Goal: Task Accomplishment & Management: Manage account settings

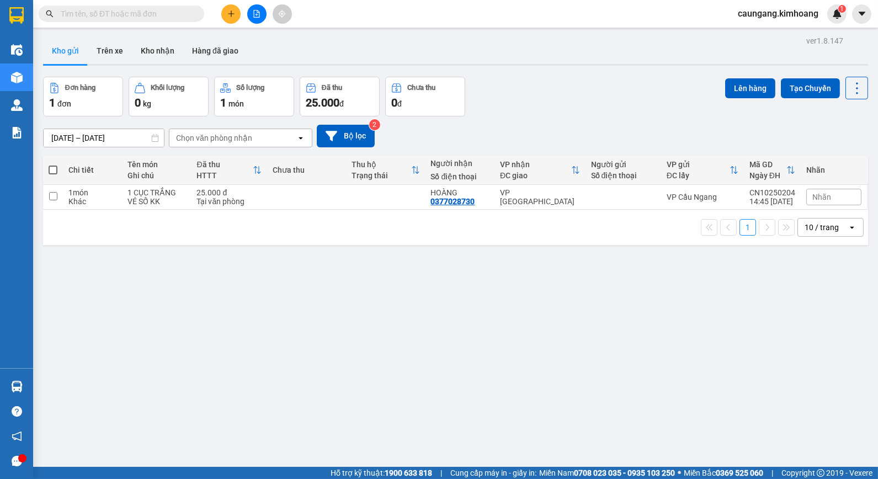
click at [171, 13] on input "text" at bounding box center [126, 14] width 130 height 12
click at [558, 205] on td "VP [GEOGRAPHIC_DATA]" at bounding box center [540, 197] width 91 height 25
checkbox input "true"
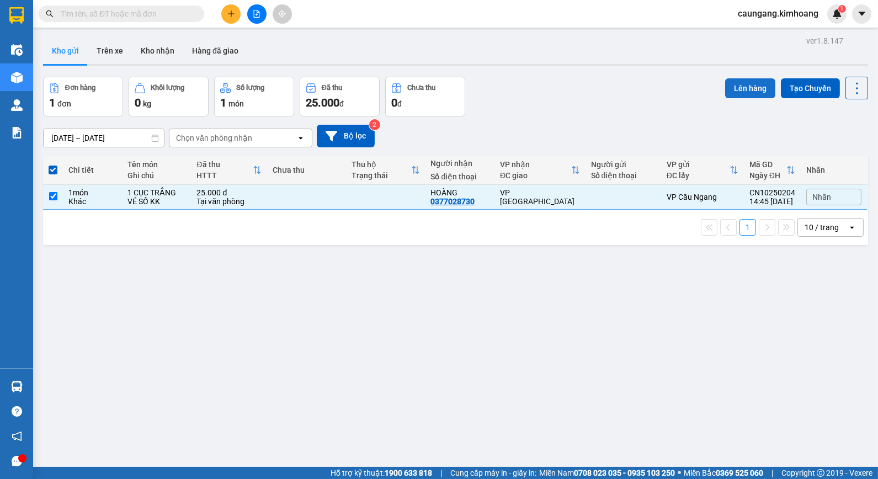
click at [737, 85] on button "Lên hàng" at bounding box center [751, 88] width 50 height 20
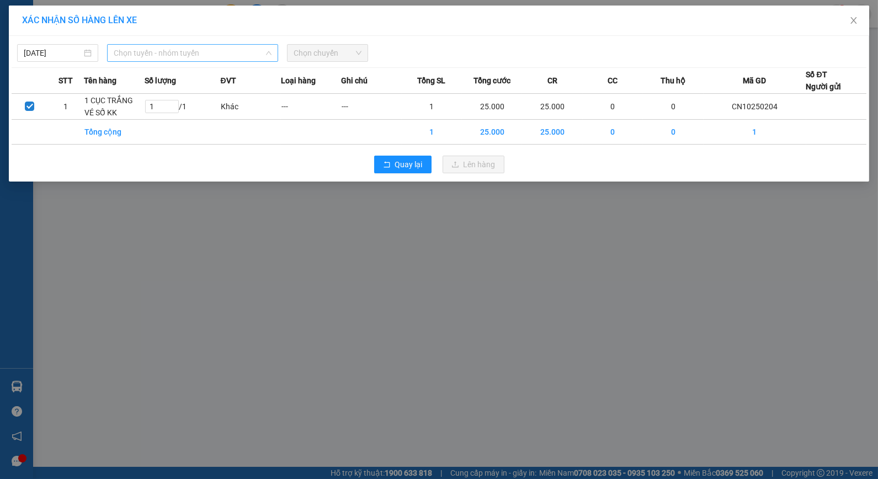
click at [254, 48] on span "Chọn tuyến - nhóm tuyến" at bounding box center [193, 53] width 158 height 17
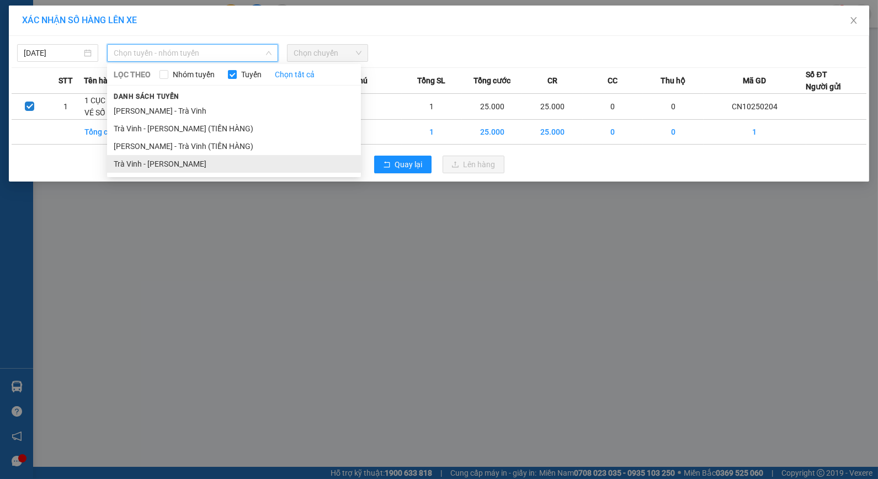
drag, startPoint x: 224, startPoint y: 157, endPoint x: 294, endPoint y: 89, distance: 97.2
click at [224, 157] on li "Trà Vinh - [PERSON_NAME]" at bounding box center [234, 164] width 254 height 18
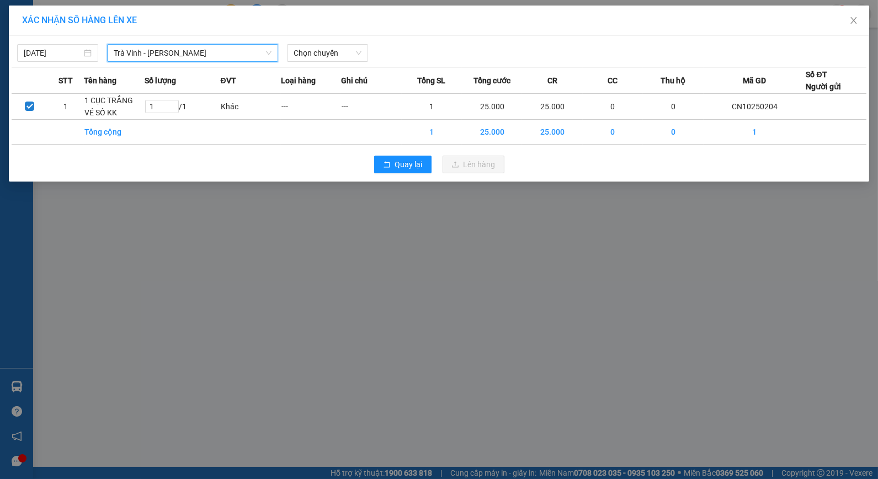
click at [340, 62] on div "Chọn chuyến" at bounding box center [328, 53] width 90 height 18
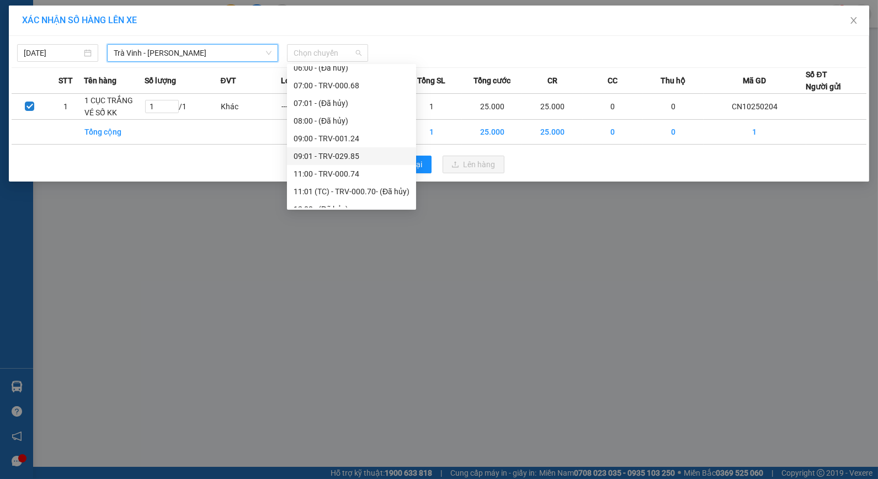
scroll to position [300, 0]
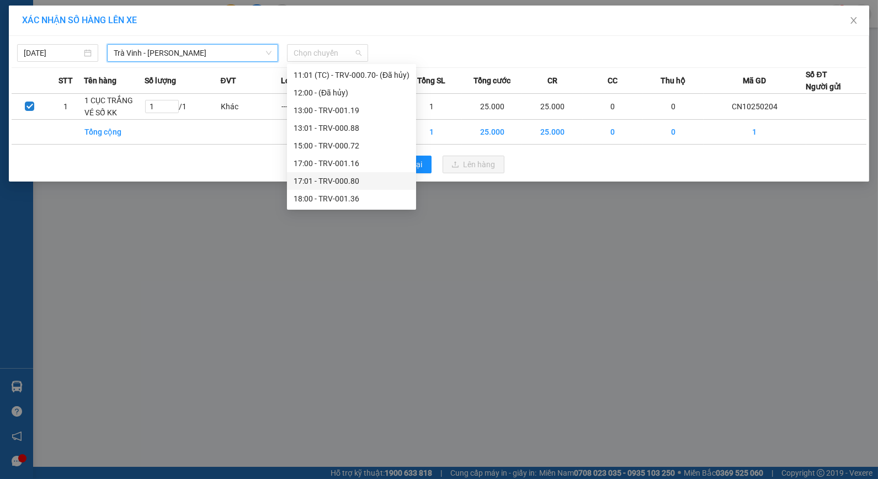
drag, startPoint x: 341, startPoint y: 173, endPoint x: 359, endPoint y: 72, distance: 103.1
click at [341, 172] on div "17:01 - TRV-000.80" at bounding box center [351, 181] width 129 height 18
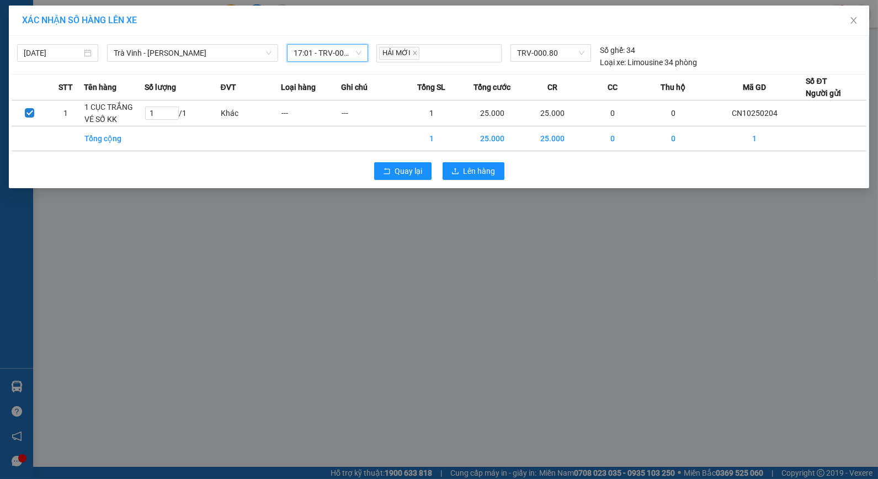
click at [346, 54] on span "17:01 - TRV-000.80" at bounding box center [328, 53] width 68 height 17
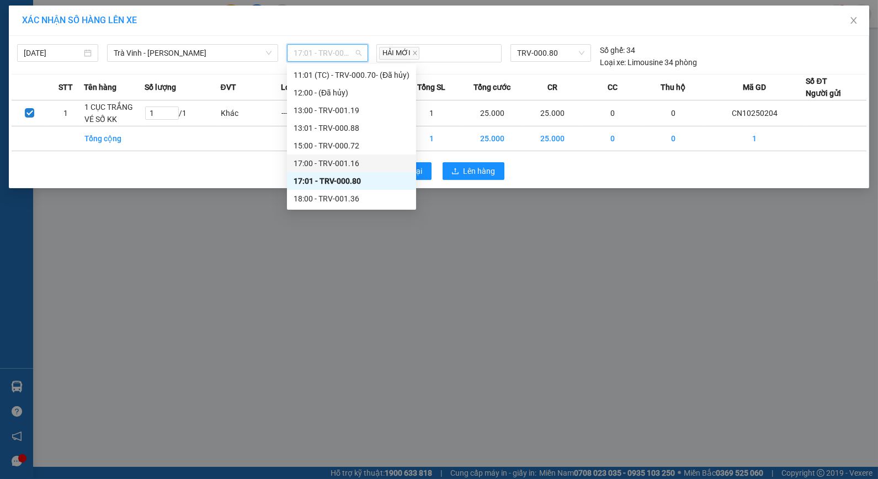
click at [347, 159] on div "17:00 - TRV-001.16" at bounding box center [352, 163] width 116 height 12
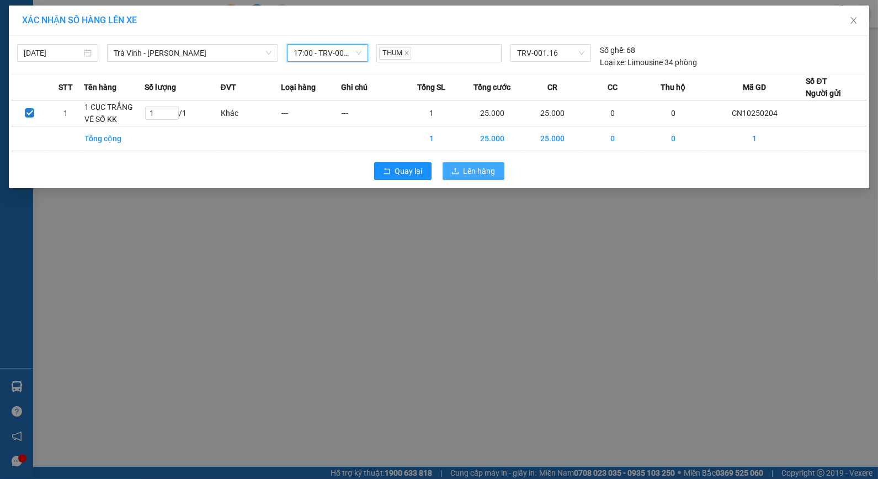
click at [494, 177] on span "Lên hàng" at bounding box center [480, 171] width 32 height 12
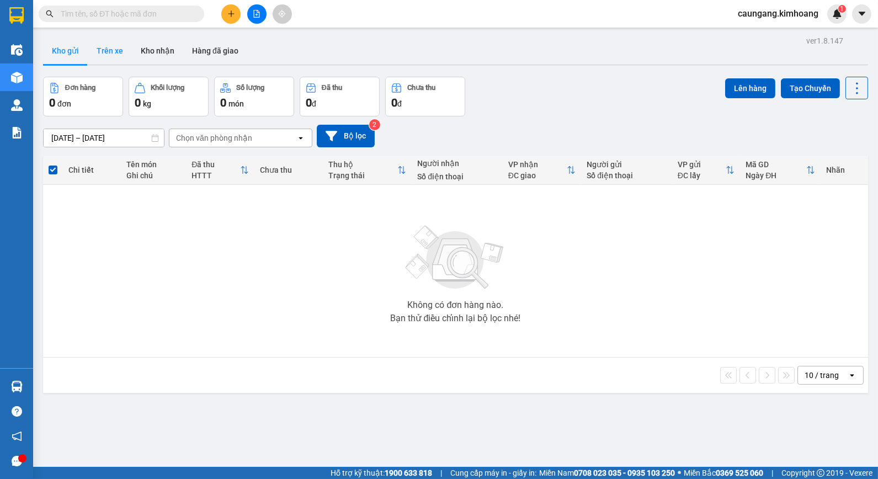
click at [108, 50] on button "Trên xe" at bounding box center [110, 51] width 44 height 27
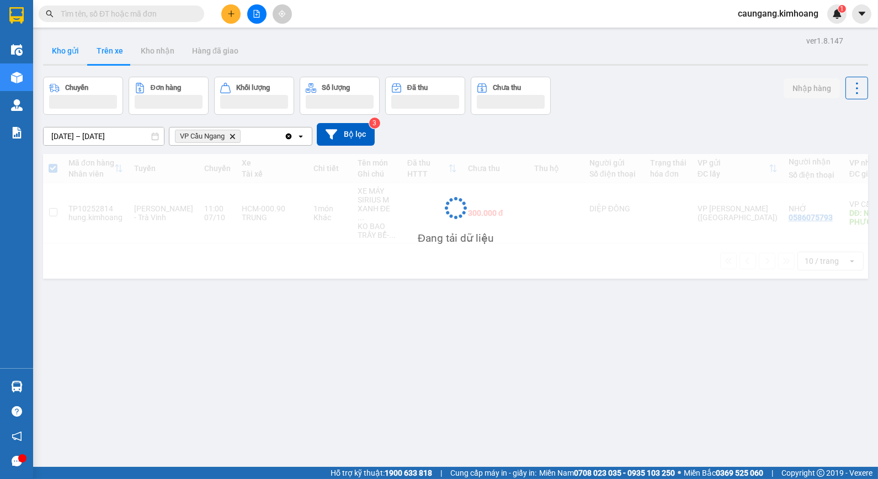
click at [63, 52] on button "Kho gửi" at bounding box center [65, 51] width 45 height 27
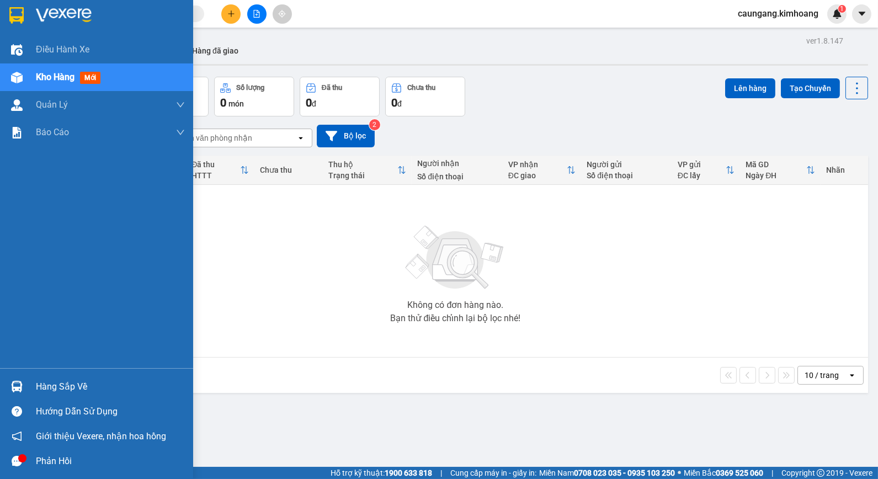
click at [51, 385] on div "Hàng sắp về" at bounding box center [110, 387] width 149 height 17
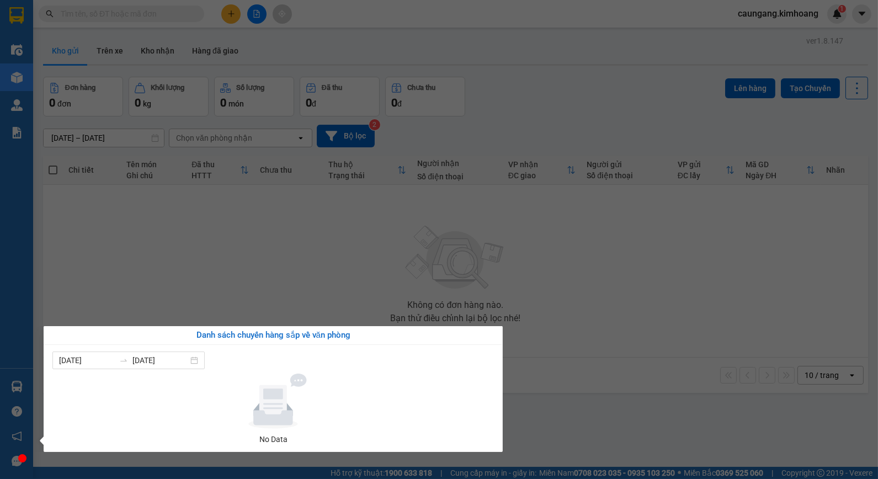
click at [352, 248] on section "Kết quả tìm kiếm ( 13 ) Bộ lọc Mã ĐH Trạng thái Món hàng Thu hộ Tổng cước Chưa …" at bounding box center [439, 239] width 878 height 479
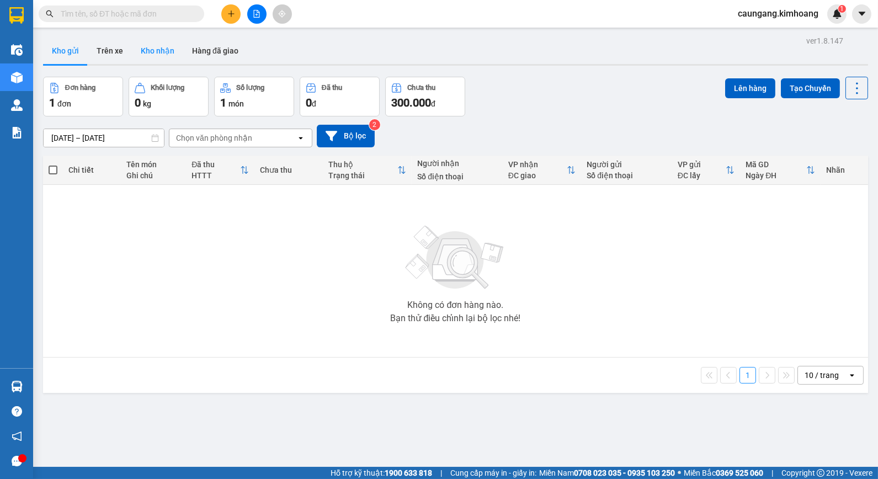
drag, startPoint x: 150, startPoint y: 49, endPoint x: 145, endPoint y: 55, distance: 8.3
click at [151, 44] on button "Kho nhận" at bounding box center [157, 51] width 51 height 27
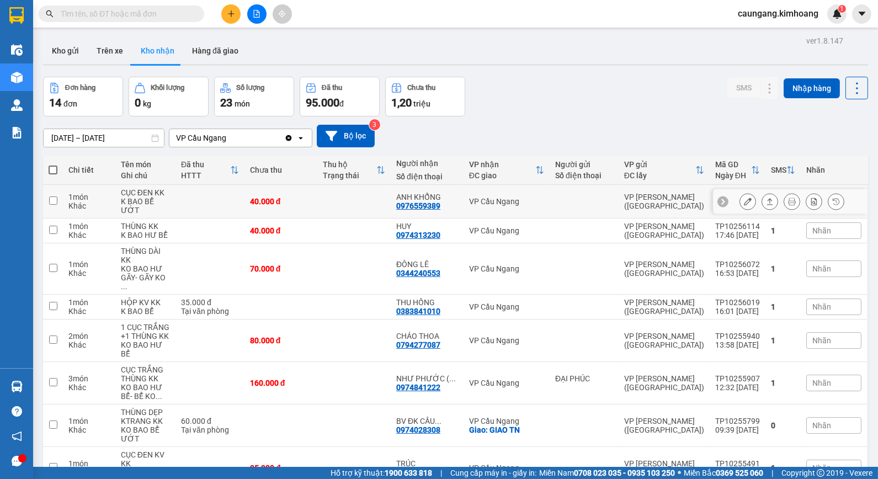
scroll to position [61, 0]
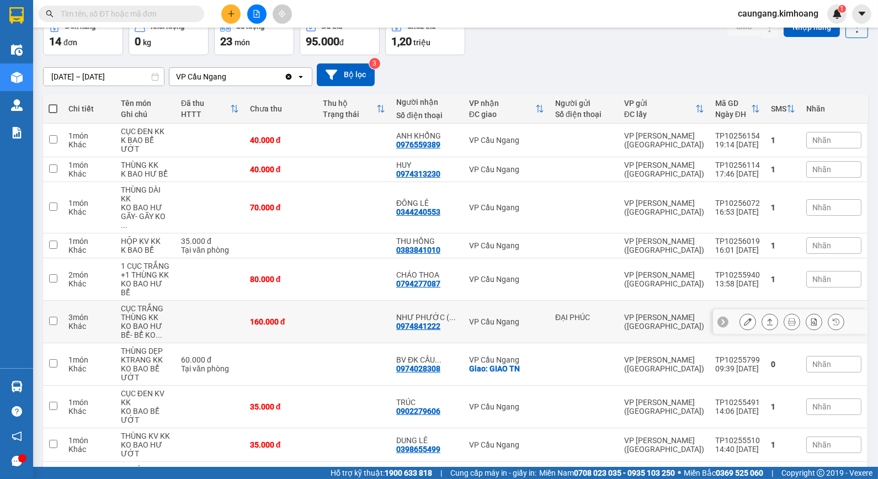
click at [368, 301] on td at bounding box center [353, 322] width 73 height 43
checkbox input "true"
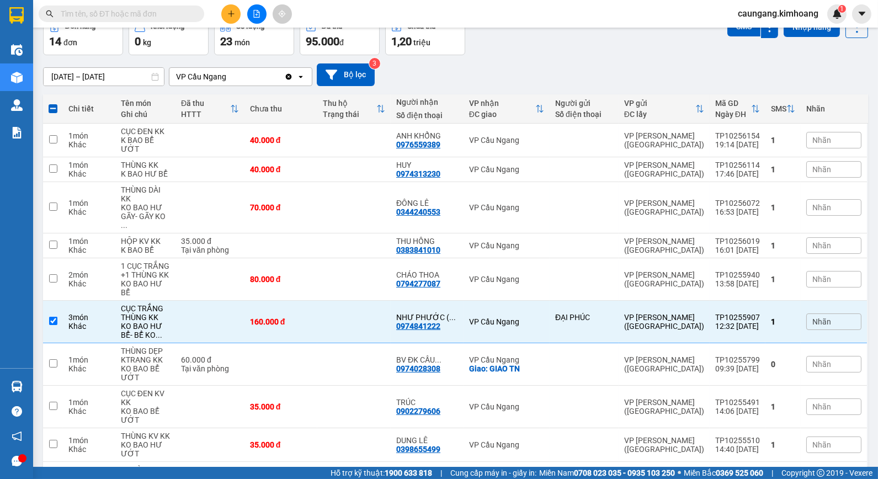
scroll to position [0, 0]
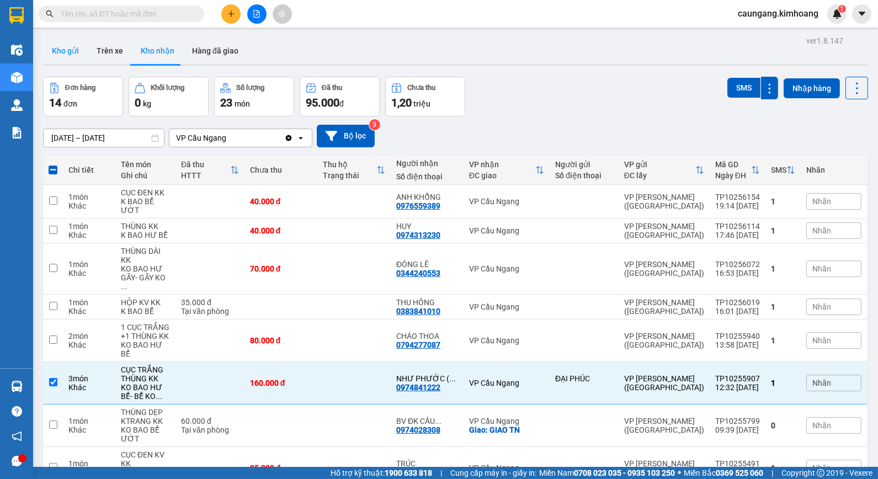
click at [60, 50] on button "Kho gửi" at bounding box center [65, 51] width 45 height 27
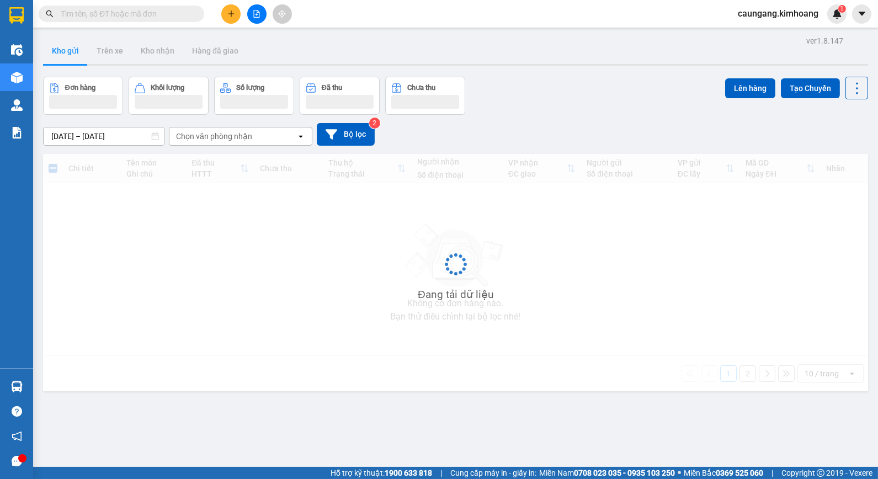
click at [158, 12] on input "text" at bounding box center [126, 14] width 130 height 12
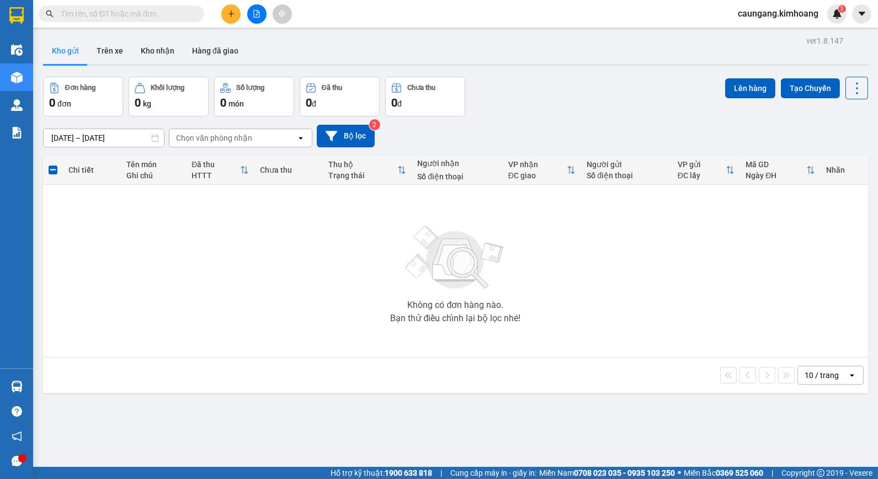
click at [151, 14] on input "text" at bounding box center [126, 14] width 130 height 12
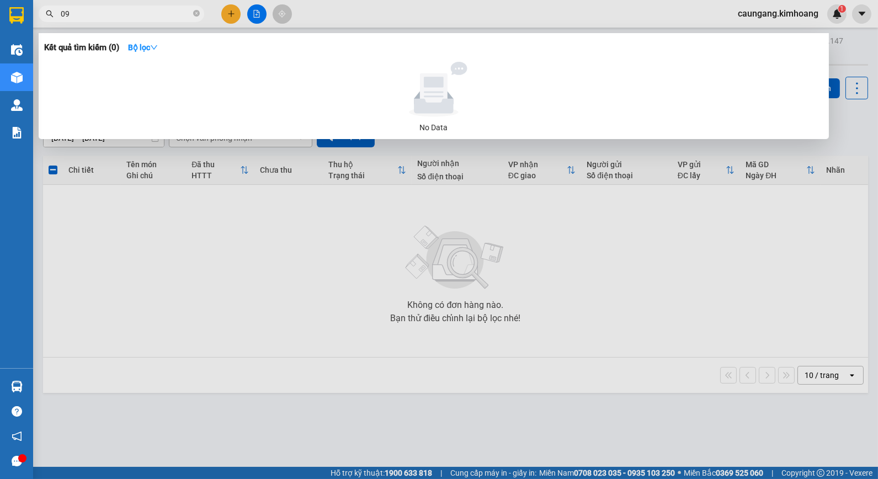
type input "0"
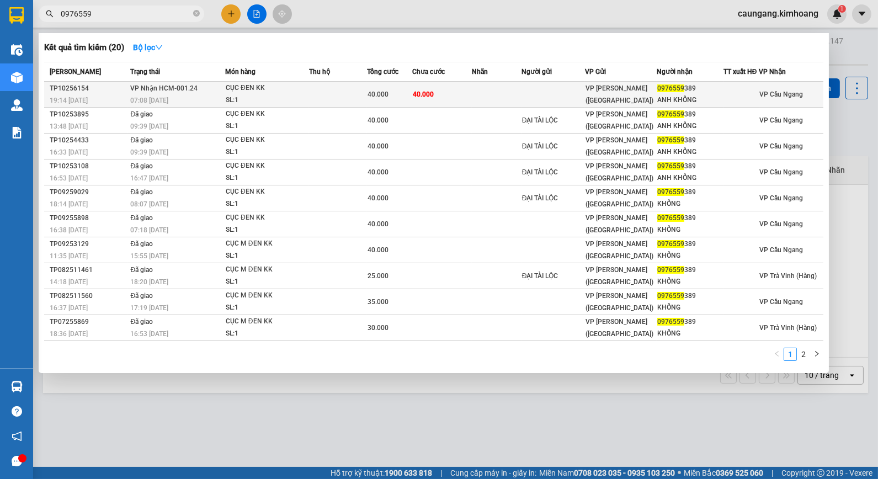
type input "0976559"
click at [485, 92] on td at bounding box center [496, 95] width 49 height 26
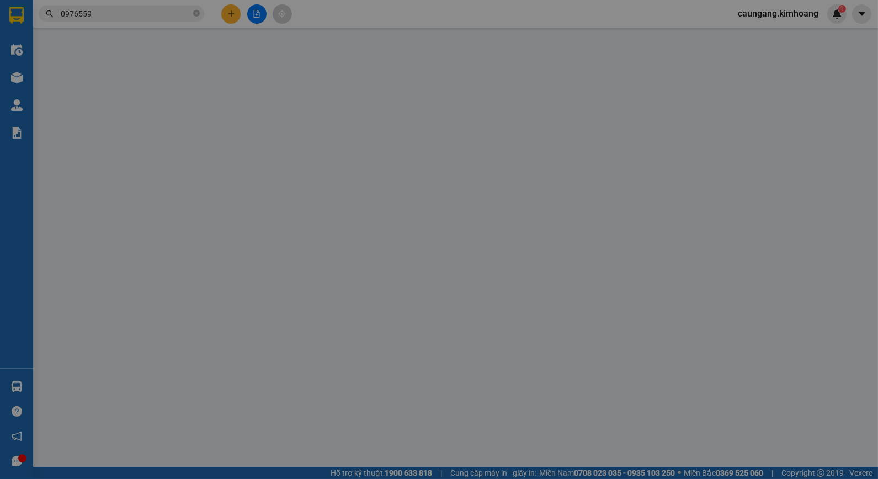
type input "0976559389"
type input "ANH KHỔNG"
type input "40.000"
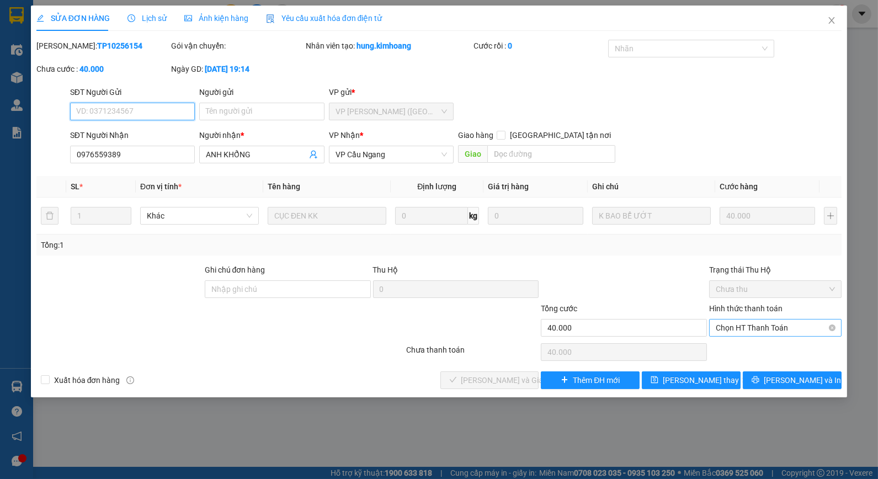
click at [768, 332] on span "Chọn HT Thanh Toán" at bounding box center [775, 328] width 119 height 17
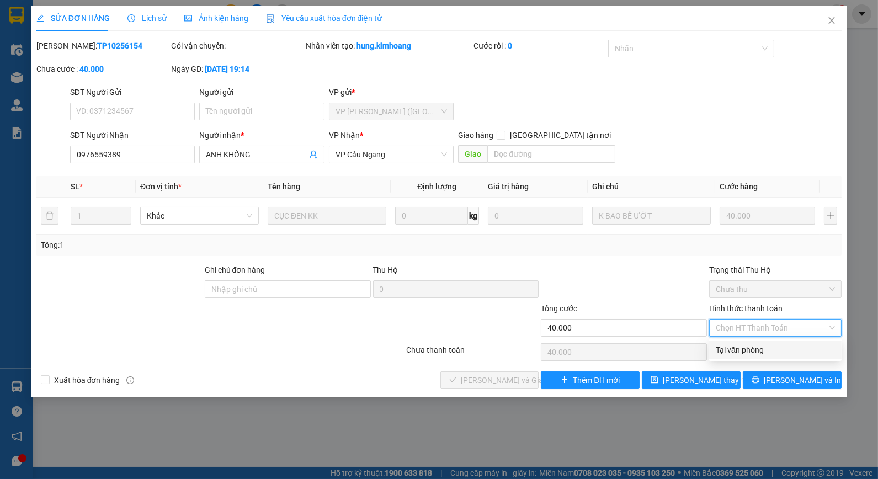
click at [758, 346] on div "Tại văn phòng" at bounding box center [775, 350] width 119 height 12
type input "0"
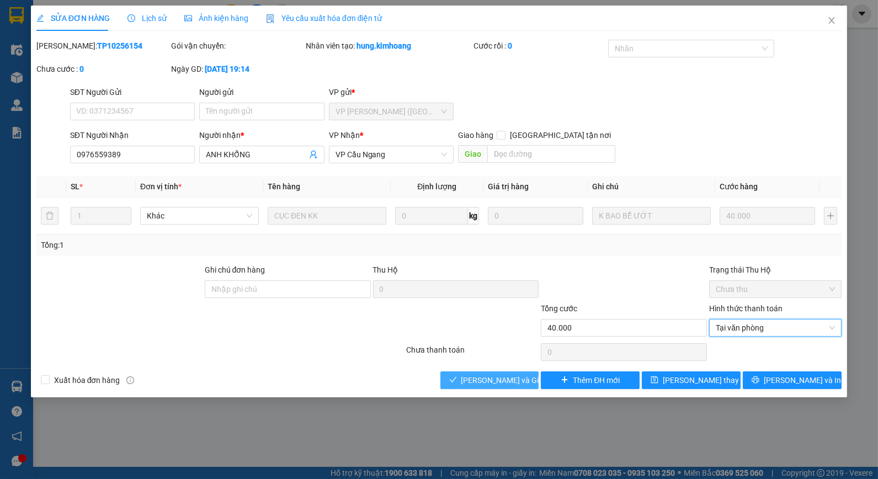
click at [475, 380] on span "[PERSON_NAME] và Giao hàng" at bounding box center [515, 380] width 106 height 12
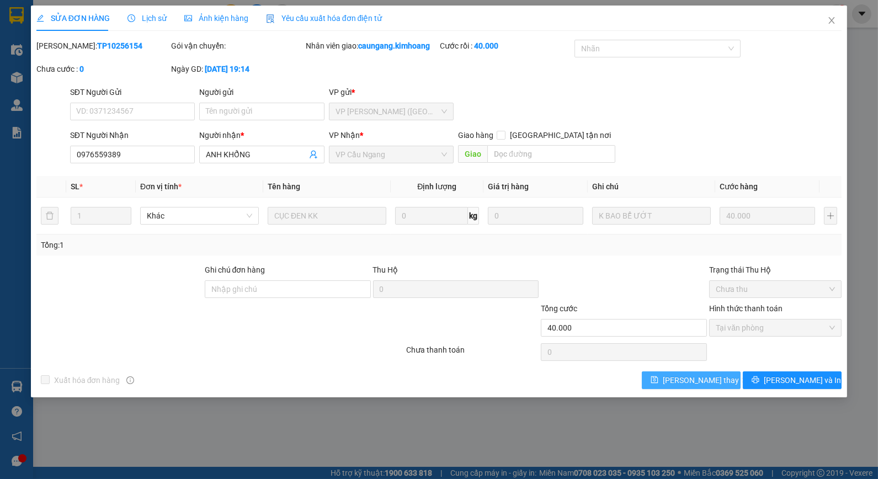
click at [713, 382] on span "[PERSON_NAME] thay đổi" at bounding box center [707, 380] width 88 height 12
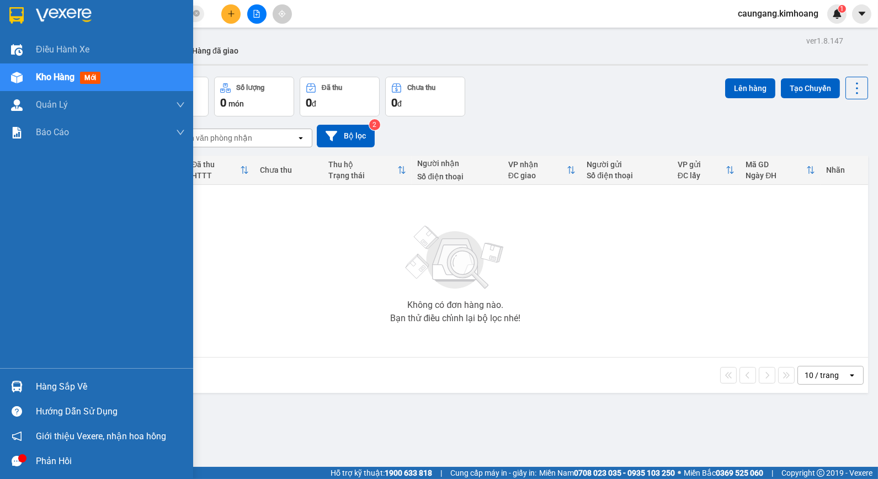
click at [52, 383] on div "Hàng sắp về" at bounding box center [110, 387] width 149 height 17
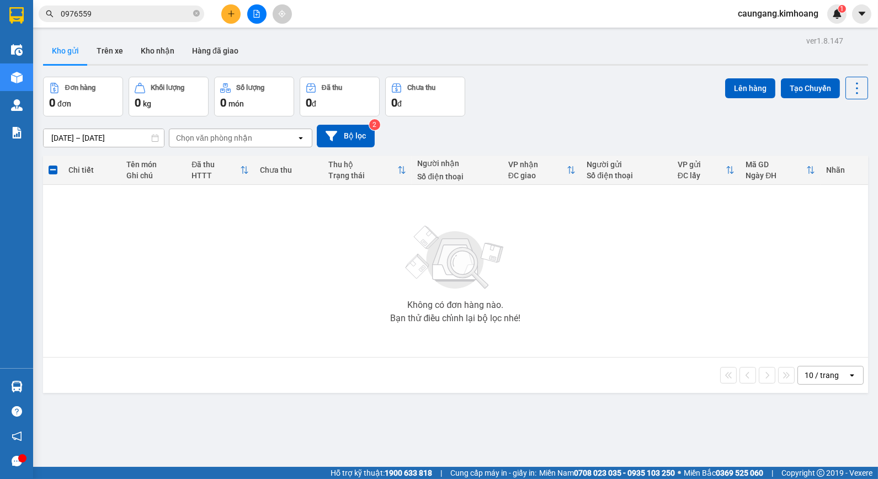
click at [594, 224] on section "Kết quả tìm kiếm ( 20 ) Bộ lọc Mã ĐH Trạng thái Món hàng Thu hộ Tổng cước Chưa …" at bounding box center [439, 239] width 878 height 479
click at [195, 14] on icon "close-circle" at bounding box center [196, 13] width 7 height 7
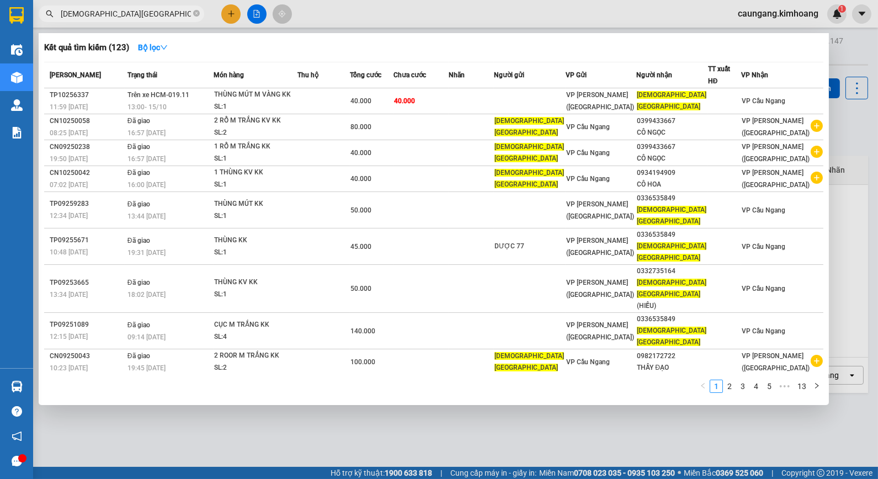
type input "[DEMOGRAPHIC_DATA][GEOGRAPHIC_DATA]"
click at [421, 15] on div at bounding box center [439, 239] width 878 height 479
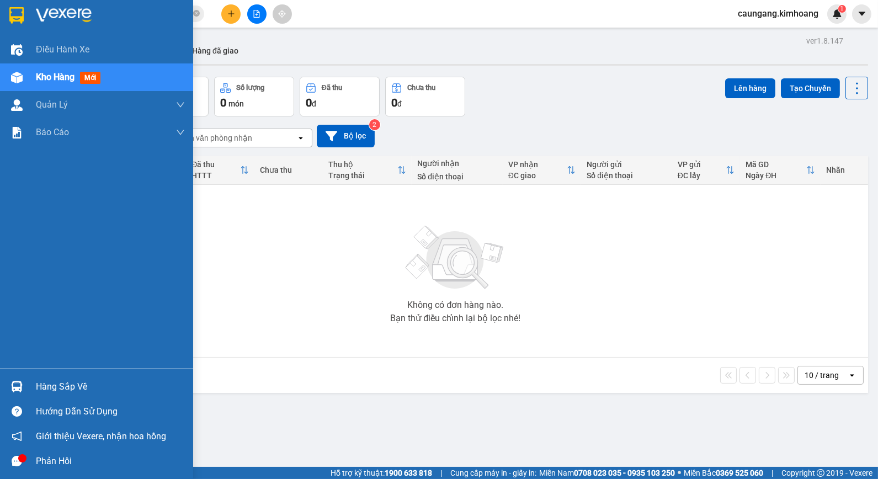
click at [40, 388] on div "Hàng sắp về" at bounding box center [110, 387] width 149 height 17
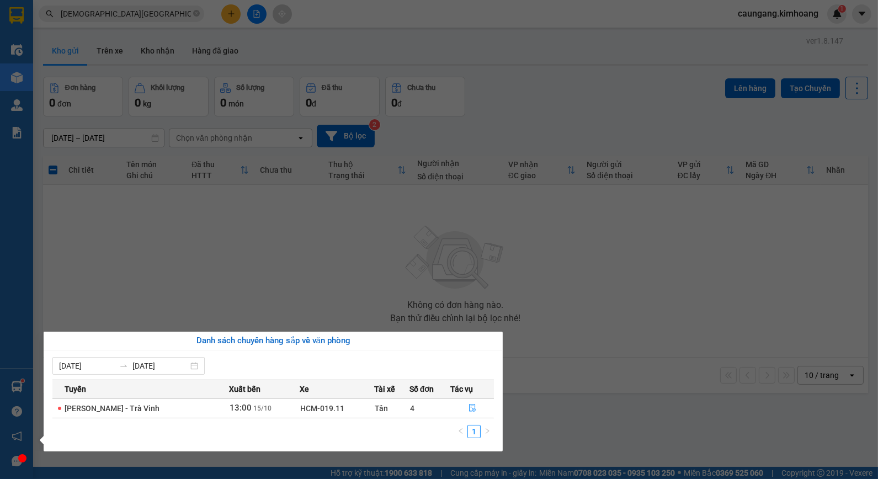
click at [329, 243] on section "Kết quả tìm kiếm ( 123 ) Bộ lọc Mã ĐH Trạng thái Món hàng Thu hộ Tổng cước Chưa…" at bounding box center [439, 239] width 878 height 479
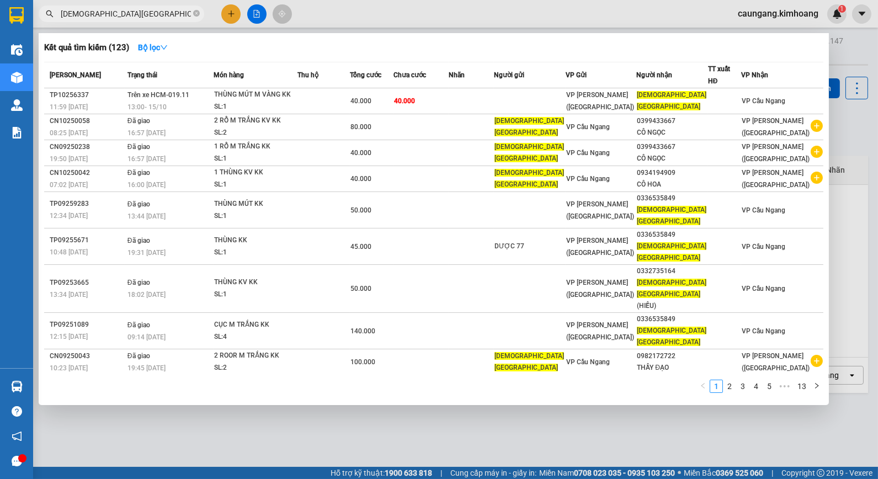
click at [178, 14] on input "[DEMOGRAPHIC_DATA][GEOGRAPHIC_DATA]" at bounding box center [126, 14] width 130 height 12
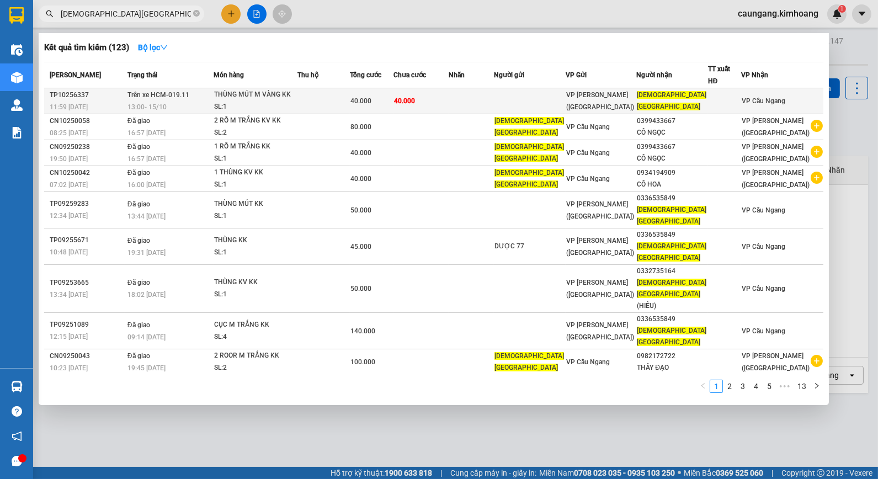
click at [484, 88] on td at bounding box center [471, 101] width 45 height 26
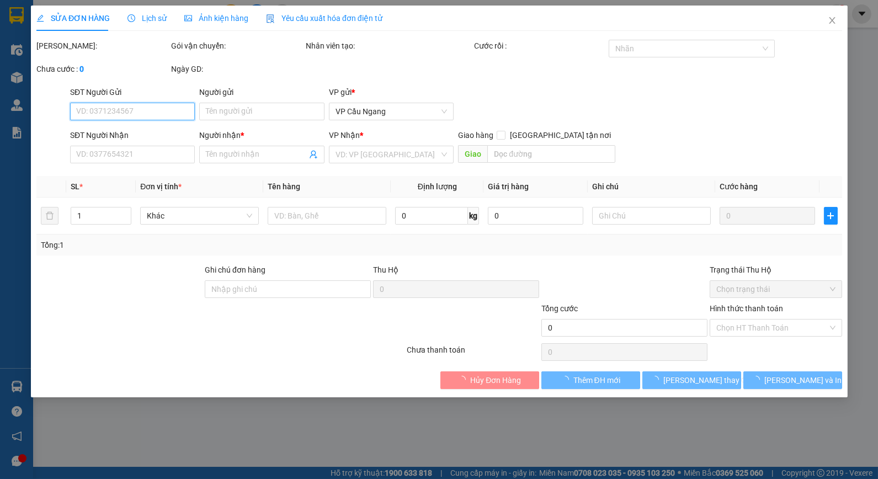
type input "[DEMOGRAPHIC_DATA][GEOGRAPHIC_DATA]"
type input "40.000"
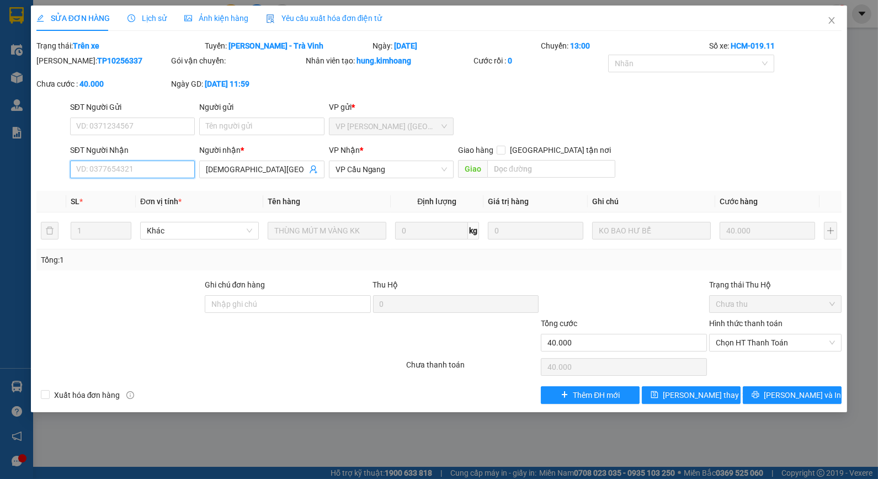
click at [151, 165] on input "SĐT Người Nhận" at bounding box center [132, 170] width 125 height 18
type input "0336535849"
click at [703, 396] on span "[PERSON_NAME] thay đổi" at bounding box center [707, 395] width 88 height 12
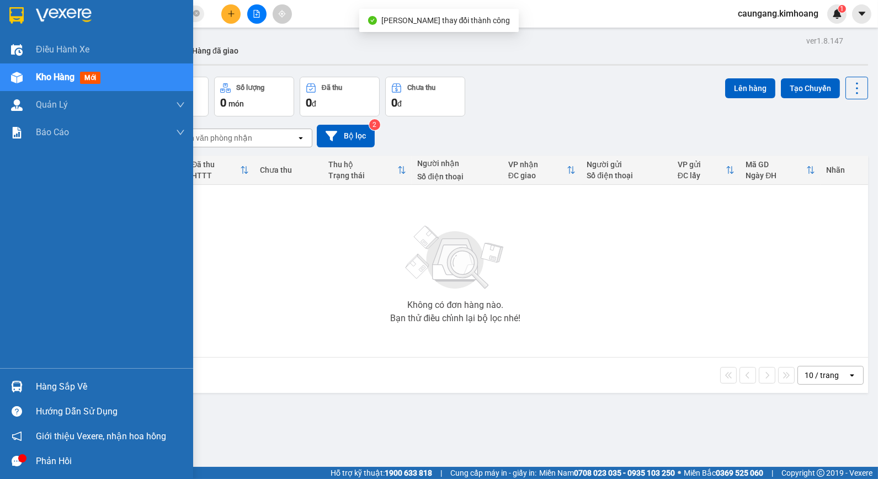
click at [29, 383] on div "Hàng sắp về" at bounding box center [96, 386] width 193 height 25
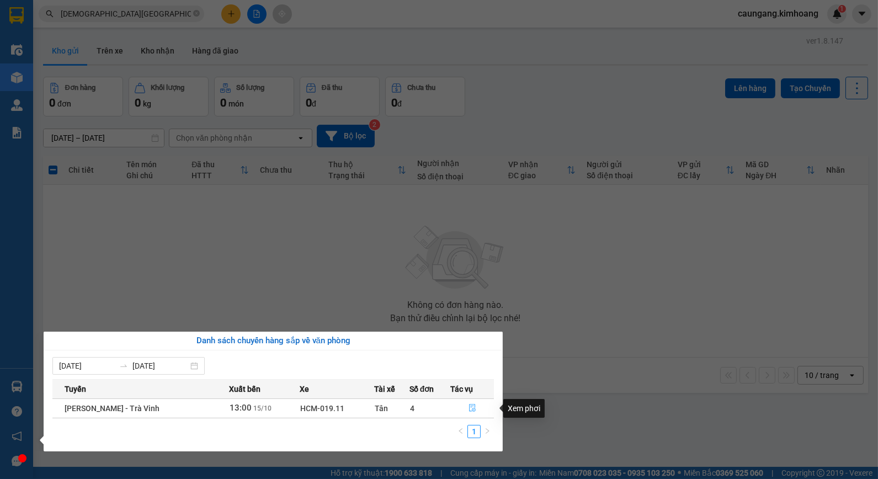
click at [472, 407] on icon "file-done" at bounding box center [473, 408] width 8 height 8
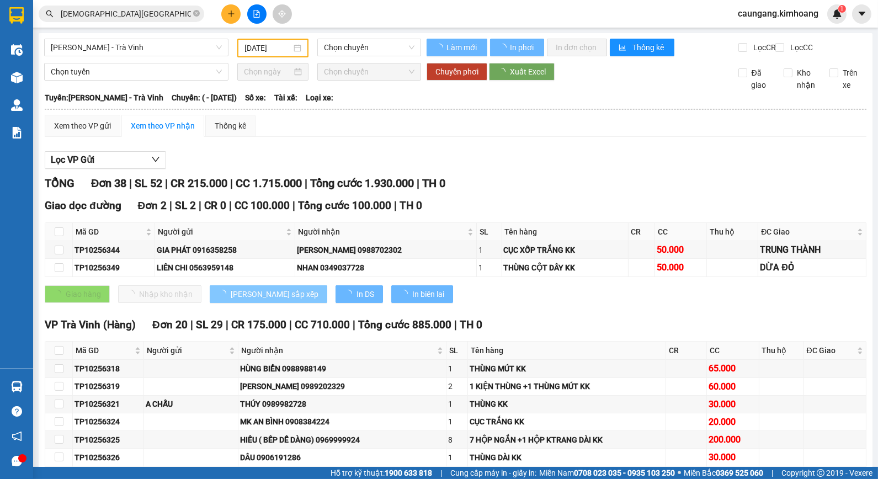
type input "[DATE]"
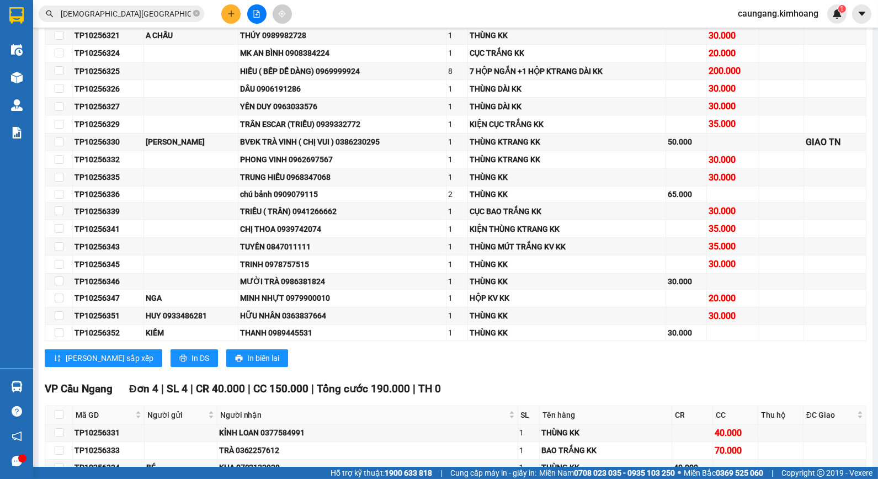
scroll to position [675, 0]
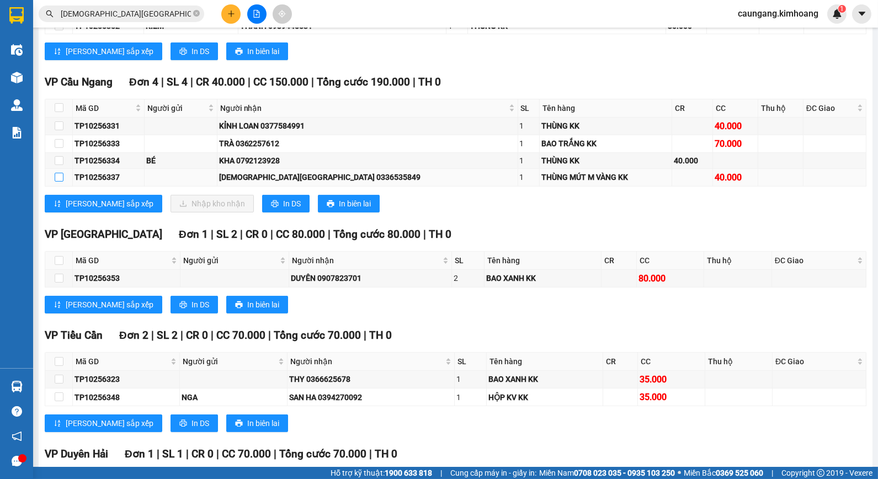
click at [57, 182] on input "checkbox" at bounding box center [59, 177] width 9 height 9
checkbox input "true"
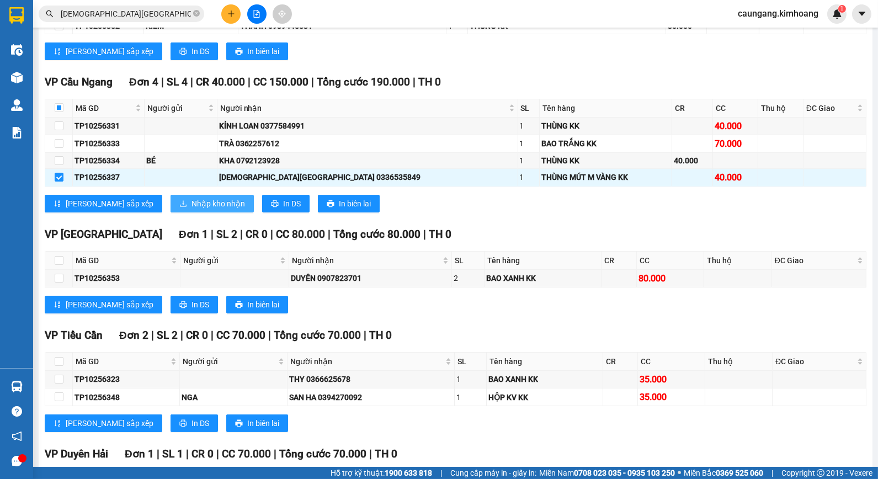
click at [171, 208] on button "Nhập kho nhận" at bounding box center [212, 204] width 83 height 18
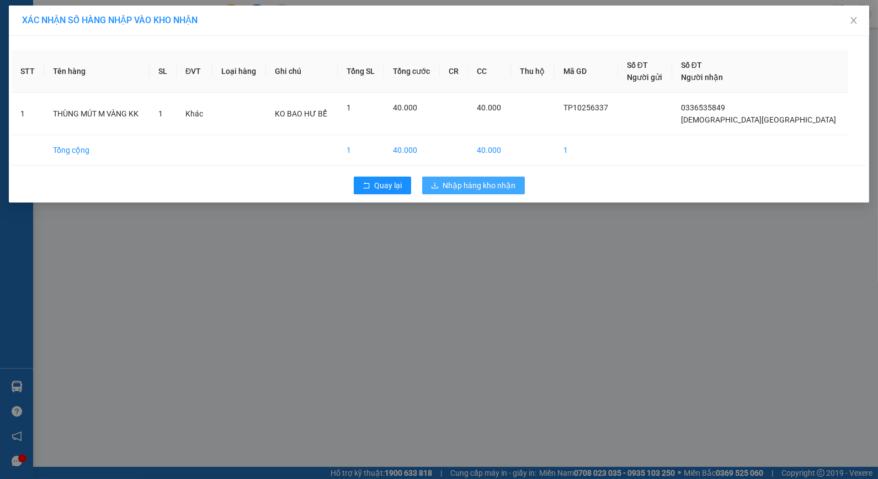
click at [478, 184] on span "Nhập hàng kho nhận" at bounding box center [479, 185] width 73 height 12
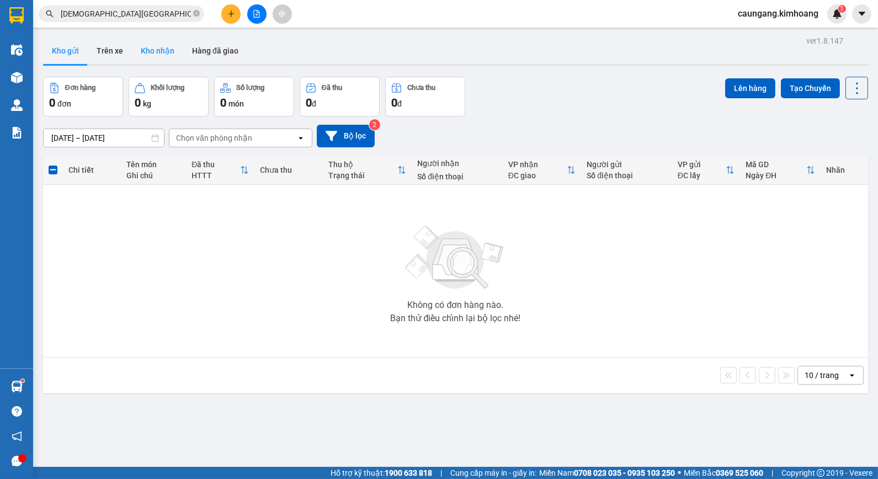
click at [156, 52] on button "Kho nhận" at bounding box center [157, 51] width 51 height 27
